Goal: Information Seeking & Learning: Learn about a topic

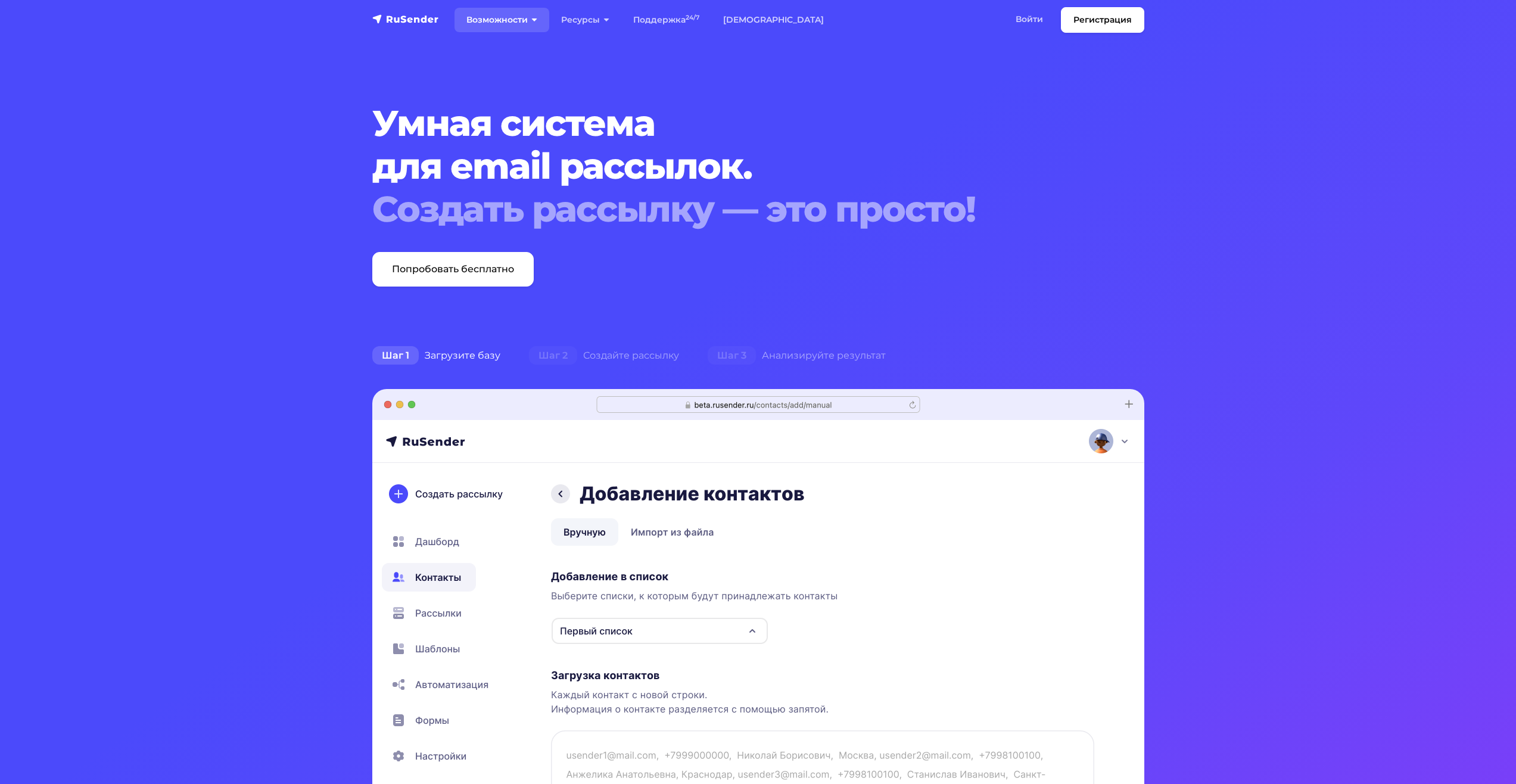
click at [521, 26] on link "Возможности" at bounding box center [502, 19] width 95 height 25
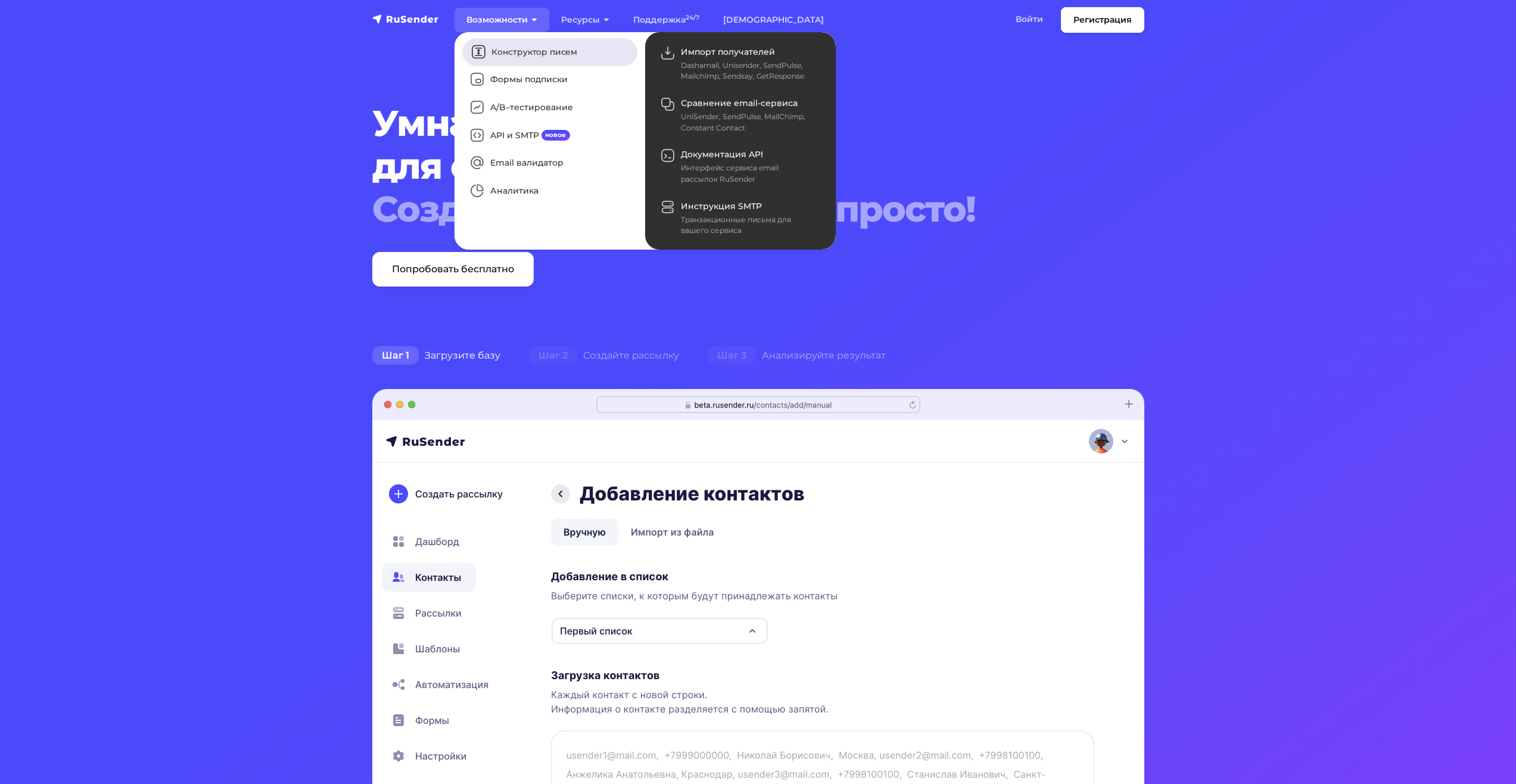
click at [532, 57] on link "Конструктор писем" at bounding box center [550, 52] width 175 height 27
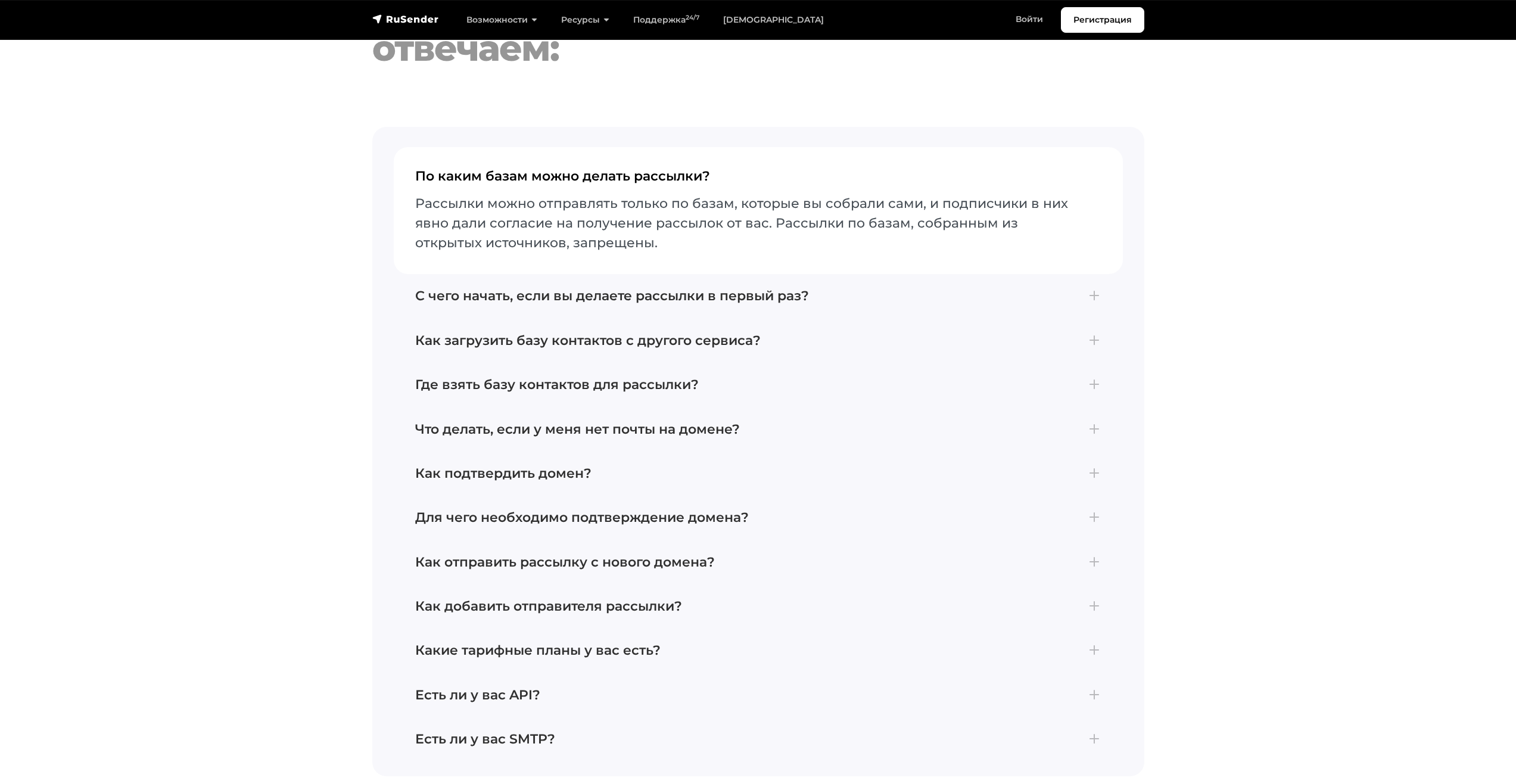
scroll to position [4168, 0]
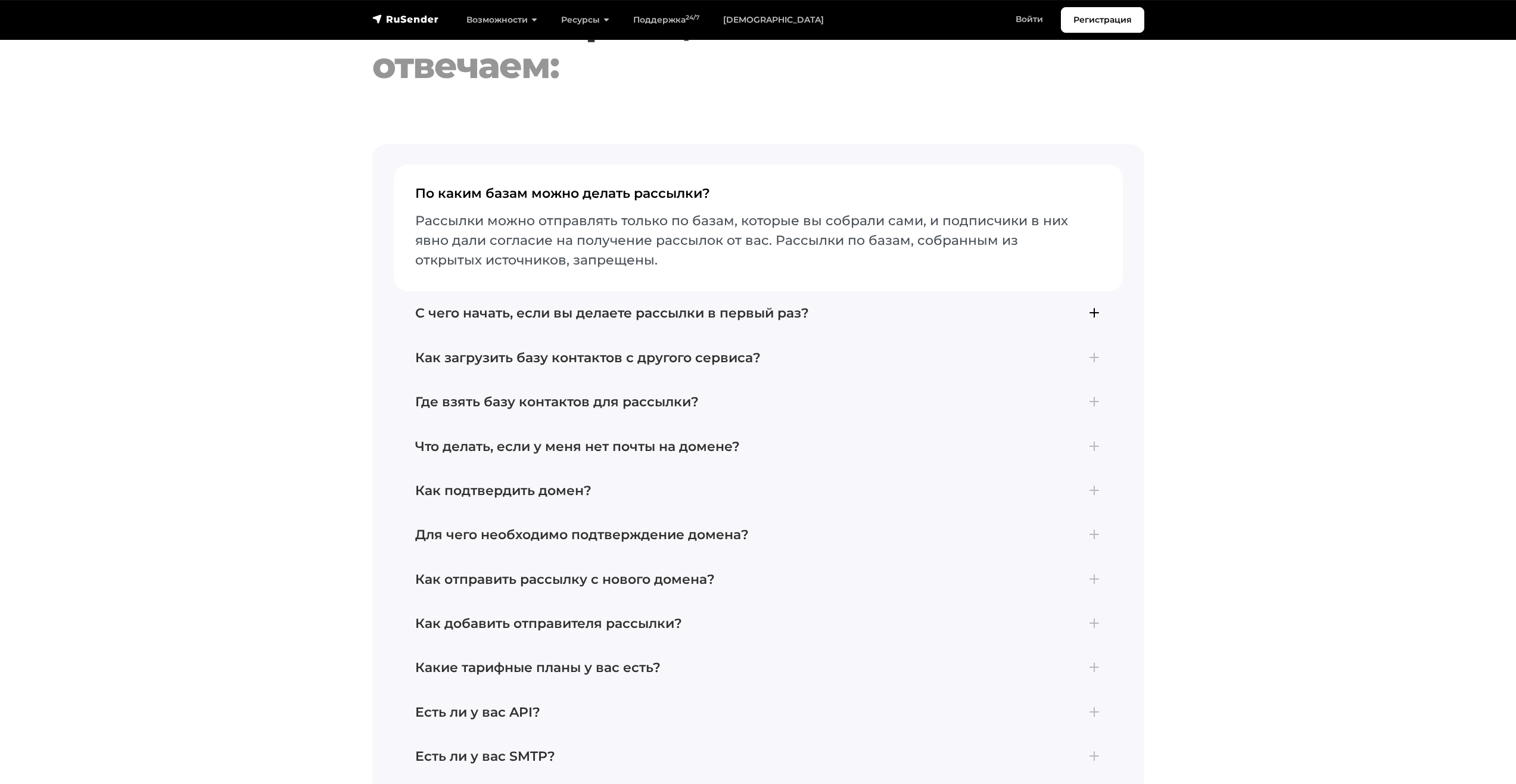
click at [483, 291] on button "С чего начать, если вы делаете рассылки в первый раз? Для отправки первой рассы…" at bounding box center [758, 313] width 729 height 44
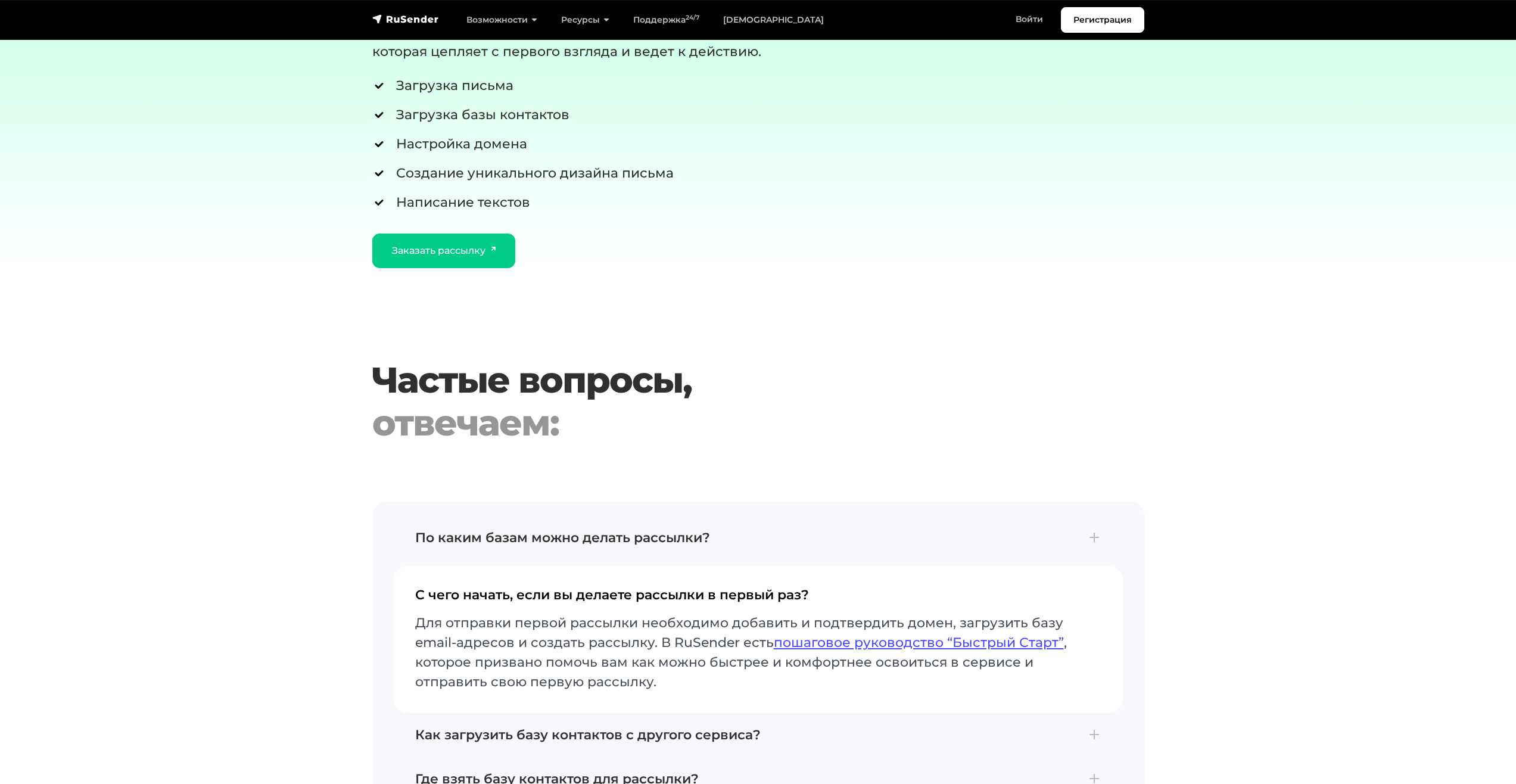
scroll to position [3394, 0]
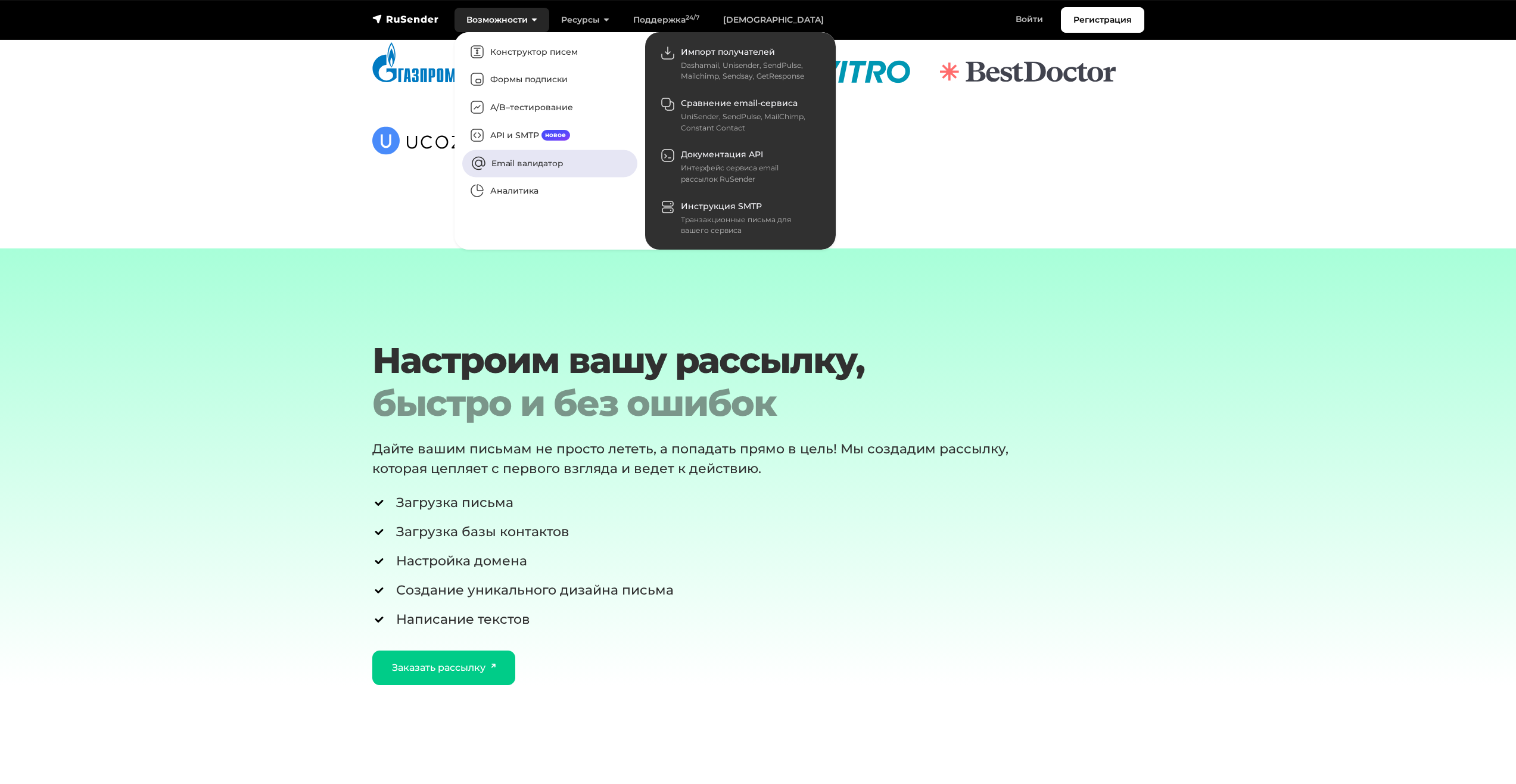
click at [520, 167] on link "Email валидатор" at bounding box center [550, 163] width 175 height 27
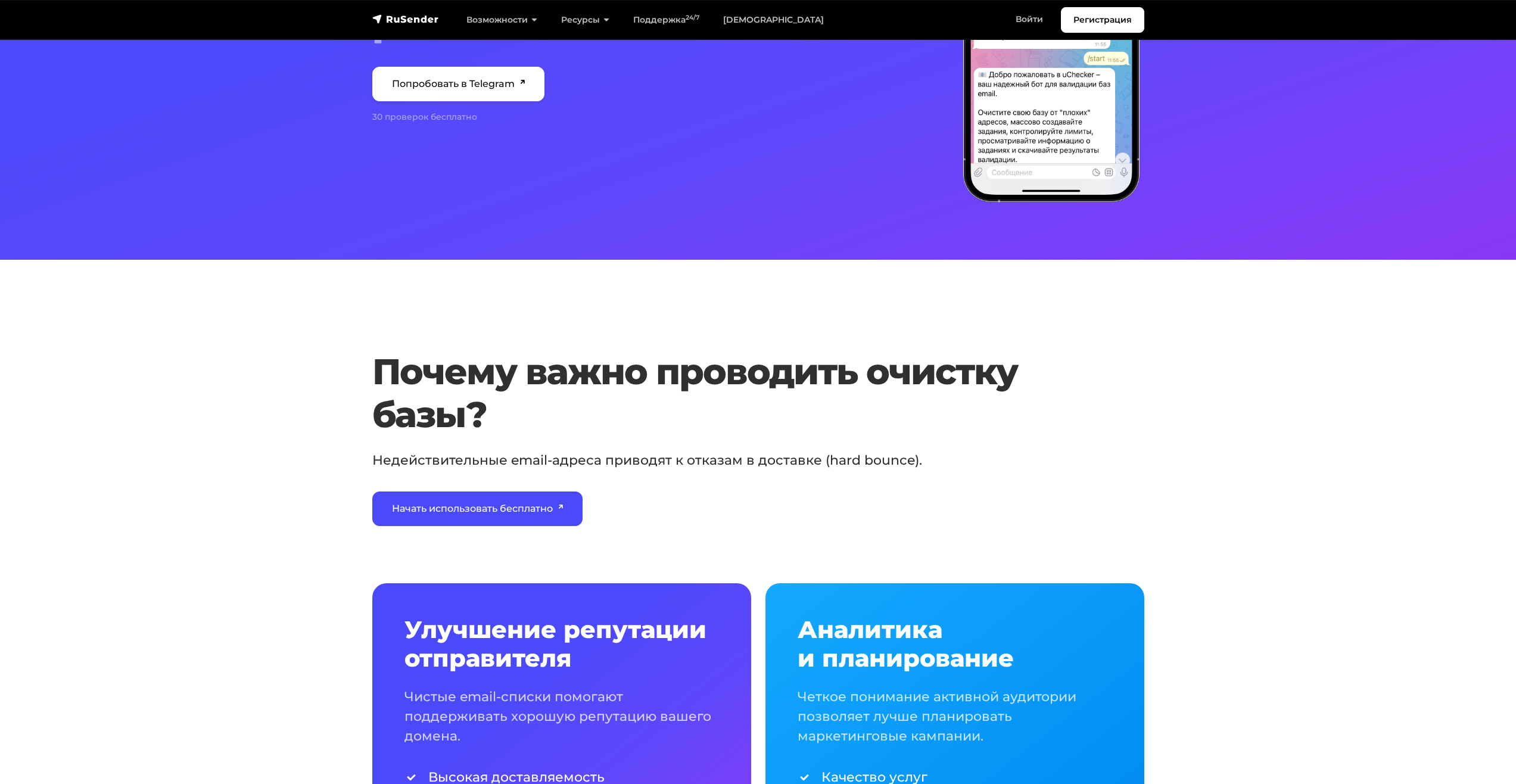
scroll to position [298, 0]
